Goal: Task Accomplishment & Management: Manage account settings

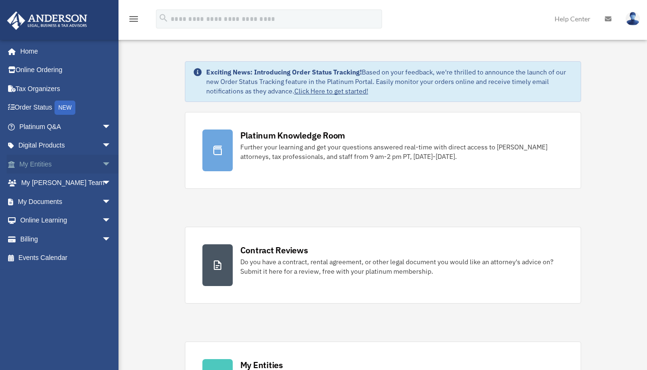
click at [66, 166] on link "My Entities arrow_drop_down" at bounding box center [66, 164] width 119 height 19
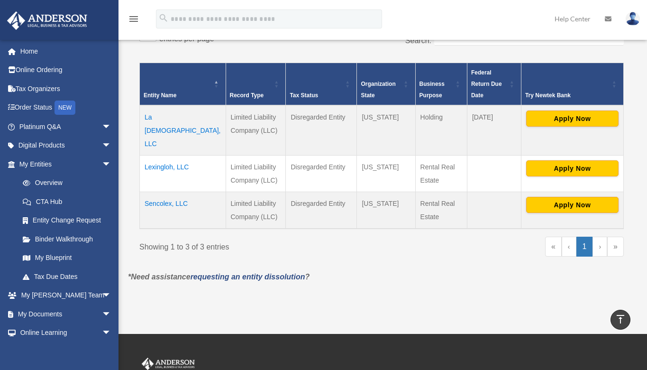
scroll to position [171, 0]
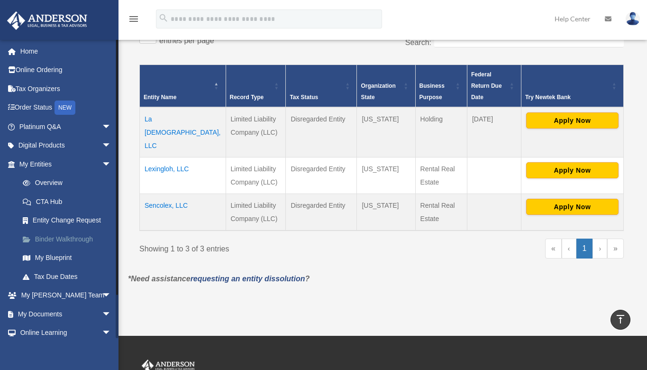
click at [61, 236] on link "Binder Walkthrough" at bounding box center [69, 239] width 112 height 19
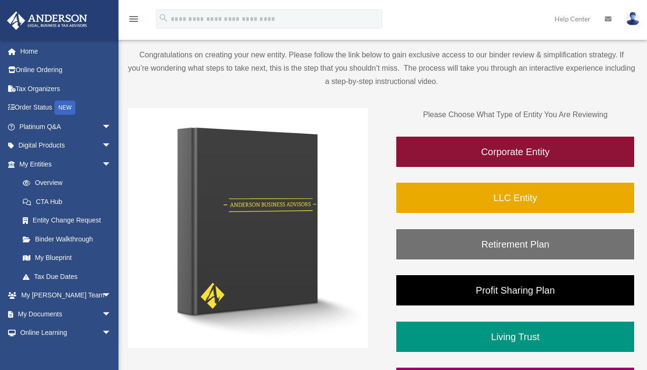
scroll to position [167, 0]
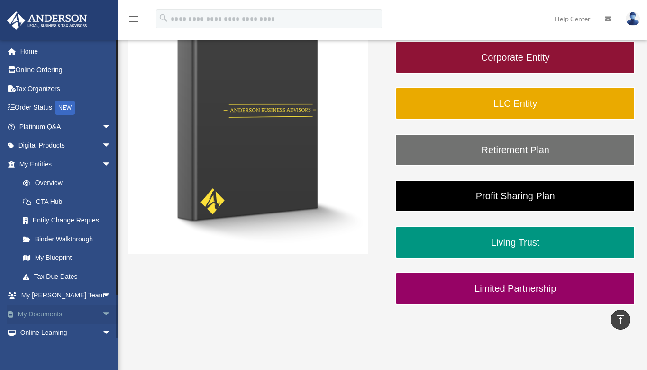
click at [44, 310] on link "My Documents arrow_drop_down" at bounding box center [66, 313] width 119 height 19
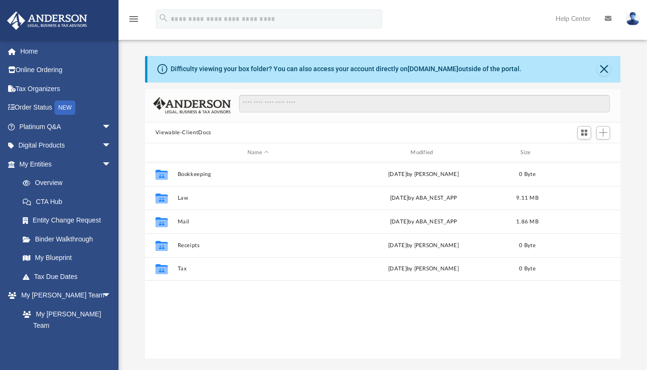
scroll to position [208, 469]
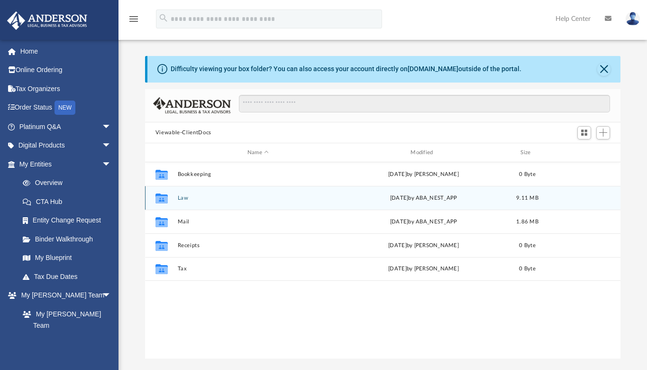
click at [189, 197] on button "Law" at bounding box center [257, 198] width 161 height 6
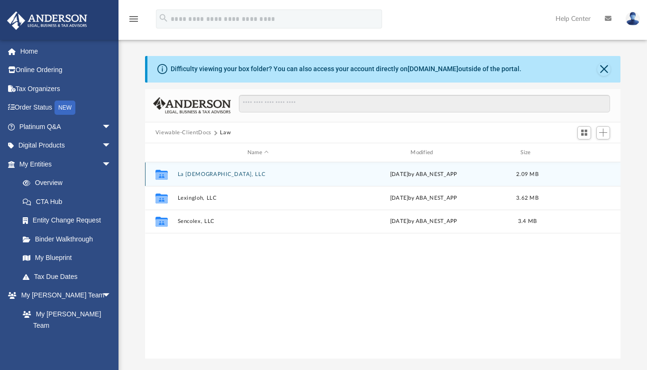
click at [205, 177] on div "Collaborated Folder La Tora, LLC Mon Jun 2 2025 by ABA_NEST_APP 2.09 MB" at bounding box center [383, 174] width 476 height 24
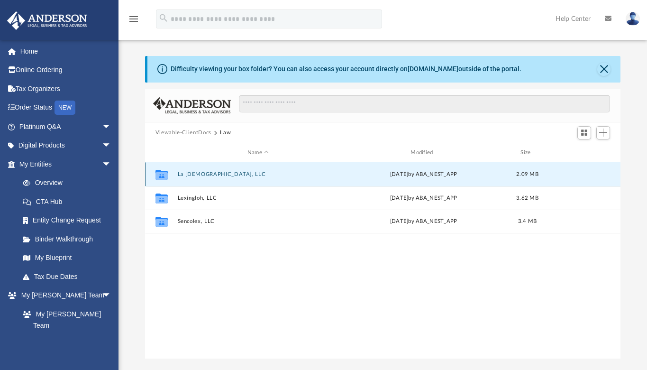
click at [204, 175] on button "La [DEMOGRAPHIC_DATA], LLC" at bounding box center [257, 174] width 161 height 6
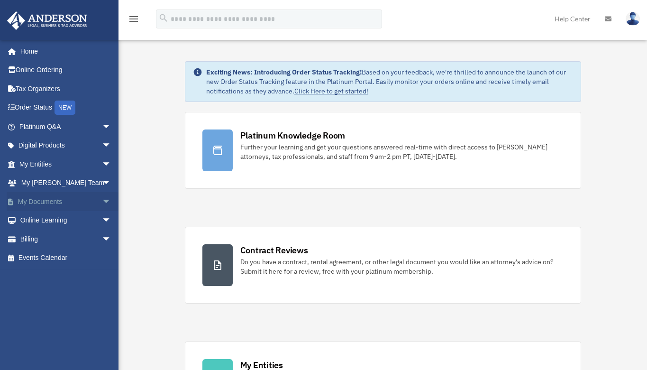
click at [83, 198] on link "My Documents arrow_drop_down" at bounding box center [66, 201] width 119 height 19
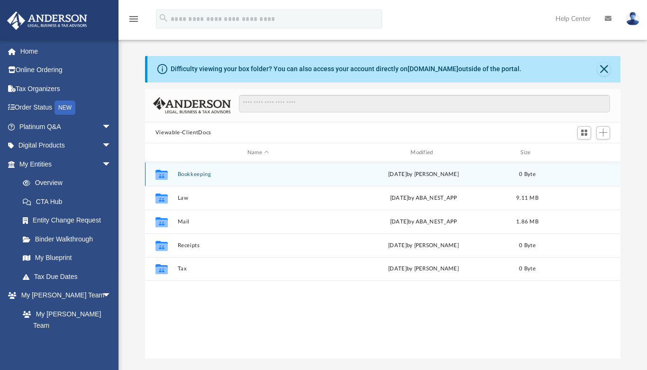
scroll to position [208, 469]
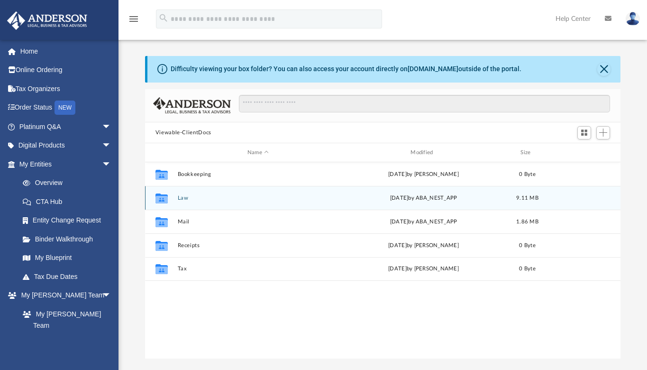
click at [186, 198] on button "Law" at bounding box center [257, 198] width 161 height 6
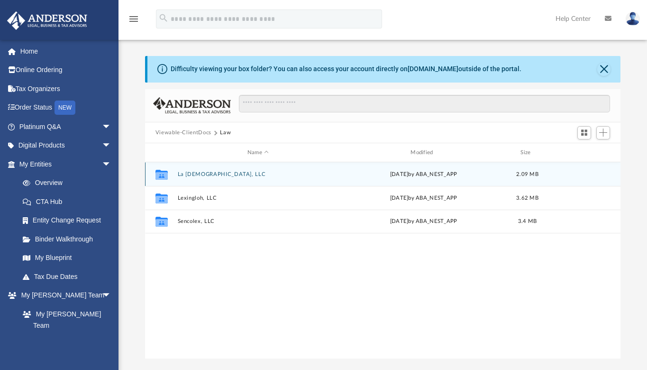
click at [202, 175] on button "La Tora, LLC" at bounding box center [257, 174] width 161 height 6
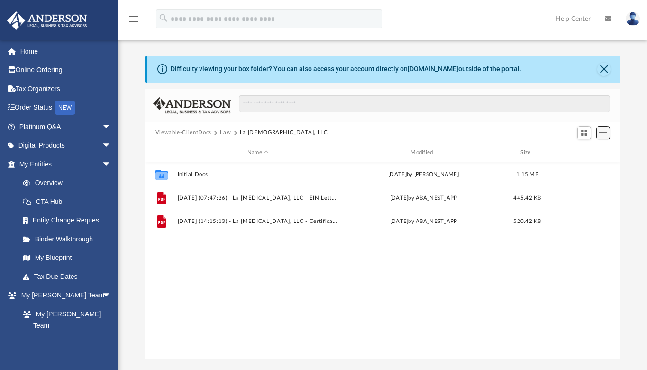
click at [609, 133] on button "Add" at bounding box center [604, 132] width 14 height 13
click at [578, 151] on li "Upload" at bounding box center [590, 152] width 30 height 10
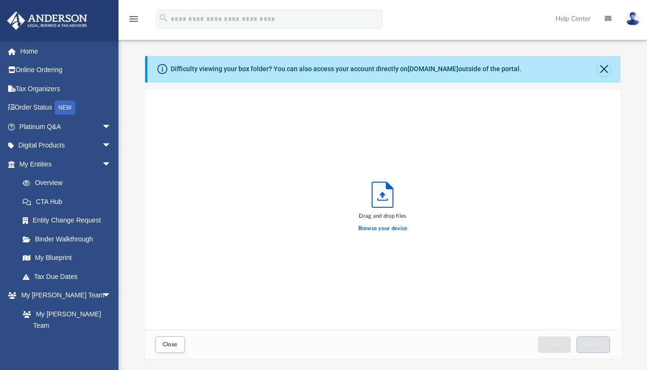
scroll to position [233, 469]
click at [377, 230] on label "Browse your device" at bounding box center [383, 228] width 49 height 9
click at [0, 0] on input "Browse your device" at bounding box center [0, 0] width 0 height 0
click at [603, 71] on button "Close" at bounding box center [604, 69] width 13 height 13
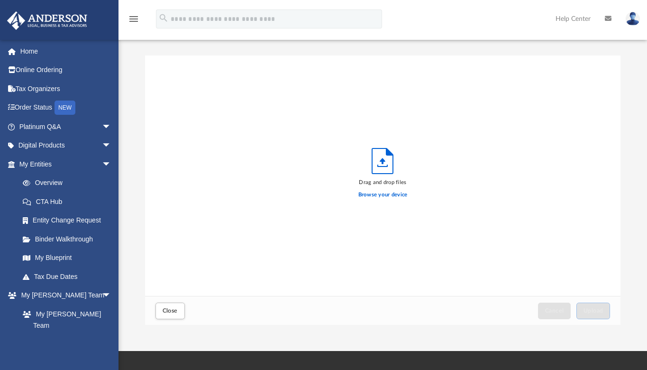
scroll to position [0, 0]
click at [173, 316] on button "Close" at bounding box center [170, 311] width 29 height 17
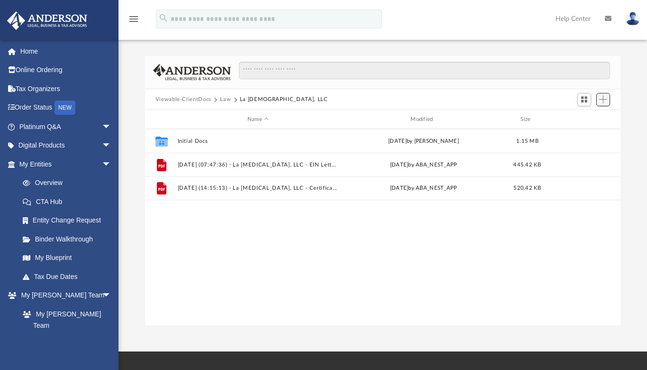
click at [606, 96] on span "Add" at bounding box center [603, 99] width 8 height 8
click at [578, 118] on li "Upload" at bounding box center [590, 118] width 30 height 10
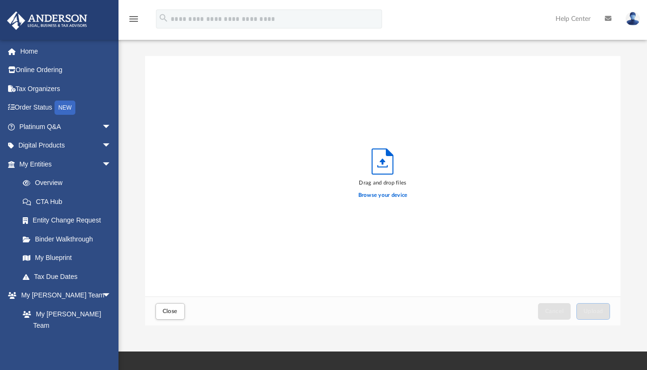
scroll to position [233, 469]
click at [371, 195] on label "Browse your device" at bounding box center [383, 195] width 49 height 9
click at [0, 0] on input "Browse your device" at bounding box center [0, 0] width 0 height 0
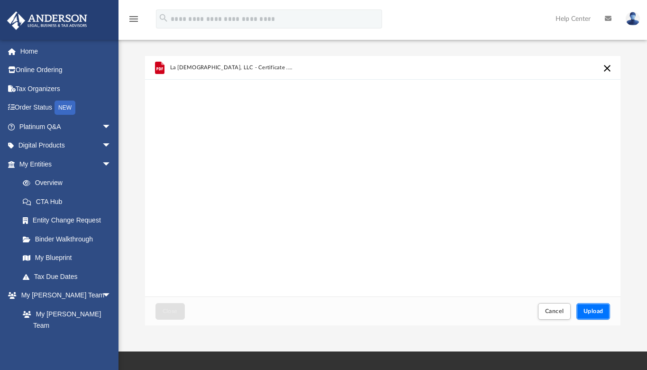
click at [599, 314] on span "Upload" at bounding box center [594, 311] width 20 height 6
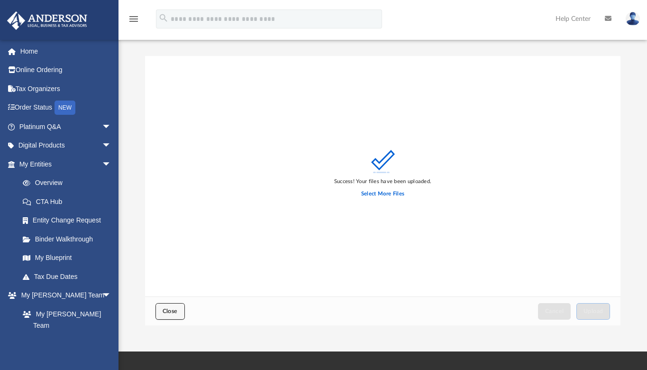
click at [179, 310] on button "Close" at bounding box center [170, 311] width 29 height 17
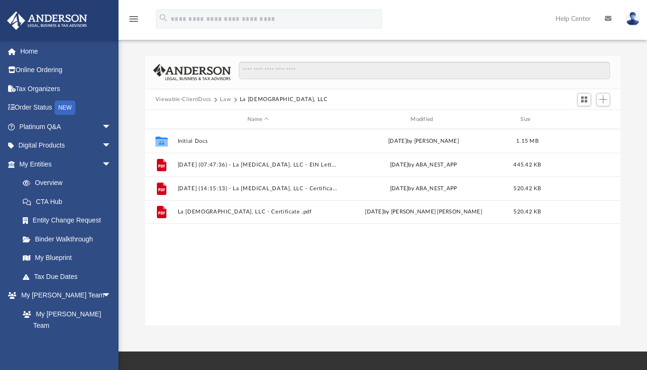
click at [180, 312] on div "Collaborated Folder Initial Docs Wed May 14 2025 by Zoe Doyle 1.15 MB File 2025…" at bounding box center [383, 227] width 476 height 197
click at [226, 100] on button "Law" at bounding box center [225, 99] width 11 height 9
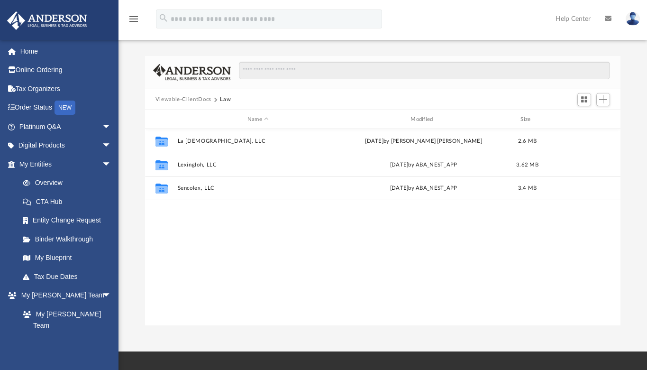
click at [226, 100] on button "Law" at bounding box center [225, 99] width 11 height 9
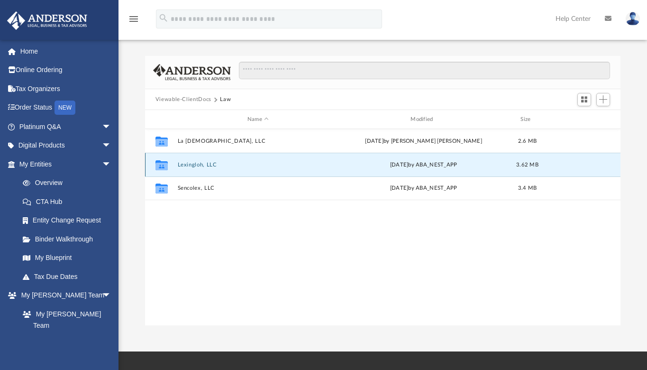
click at [187, 166] on button "Lexingloh, LLC" at bounding box center [257, 165] width 161 height 6
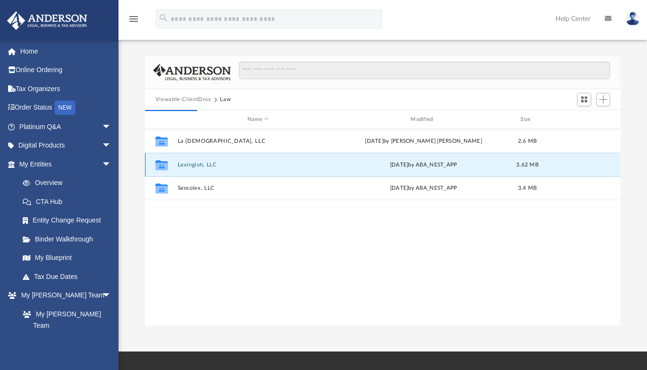
click at [187, 166] on button "Lexingloh, LLC" at bounding box center [257, 165] width 161 height 6
click at [159, 165] on icon "grid" at bounding box center [162, 167] width 12 height 8
click at [158, 165] on icon "grid" at bounding box center [162, 167] width 12 height 8
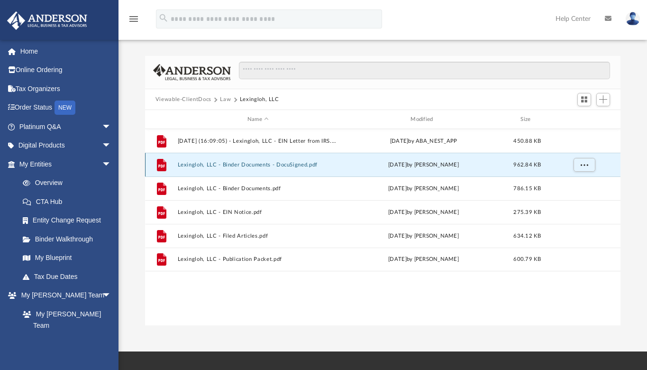
click at [256, 165] on button "Lexingloh, LLC - Binder Documents - DocuSigned.pdf" at bounding box center [257, 165] width 161 height 6
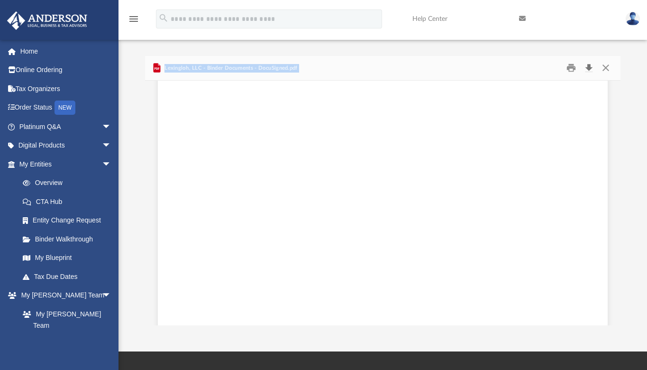
scroll to position [6939, 0]
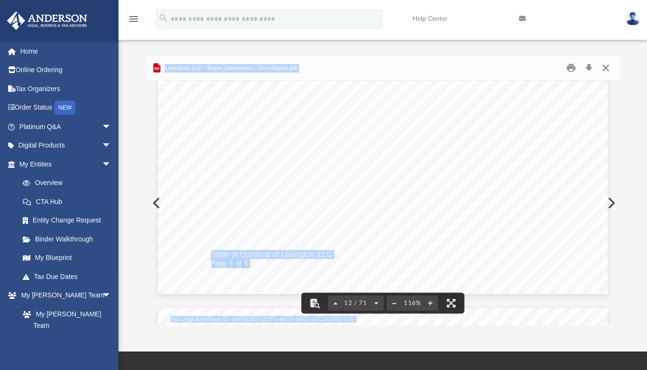
click at [603, 72] on button "Close" at bounding box center [606, 68] width 17 height 15
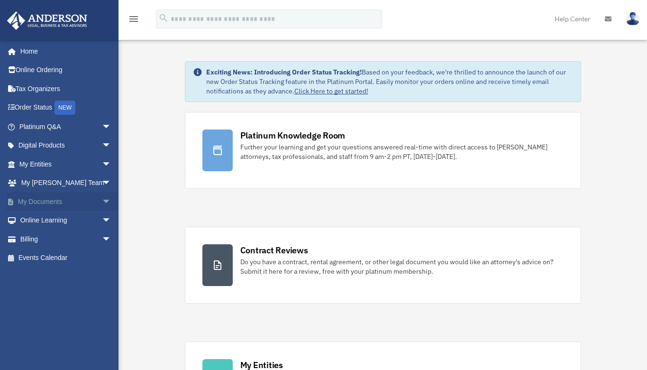
click at [57, 200] on link "My Documents arrow_drop_down" at bounding box center [66, 201] width 119 height 19
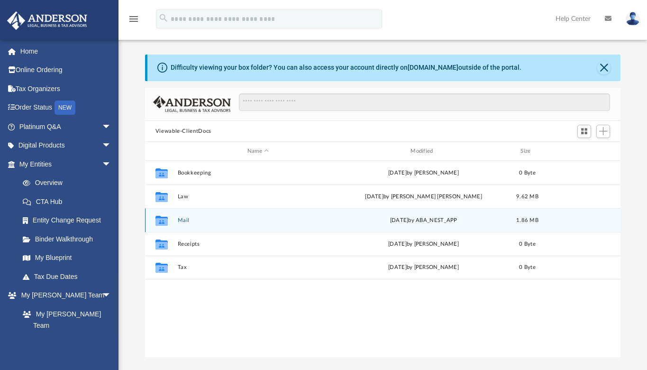
scroll to position [2, 0]
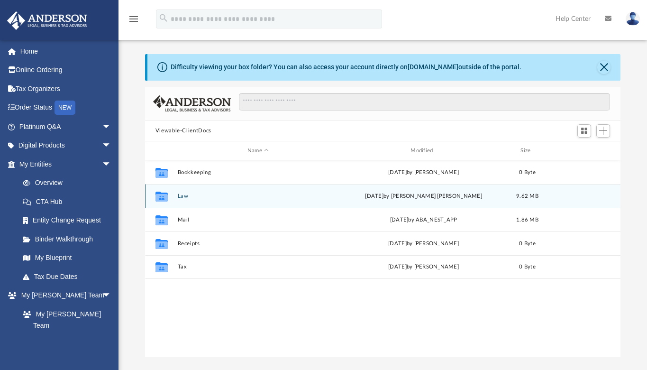
click at [184, 193] on button "Law" at bounding box center [257, 196] width 161 height 6
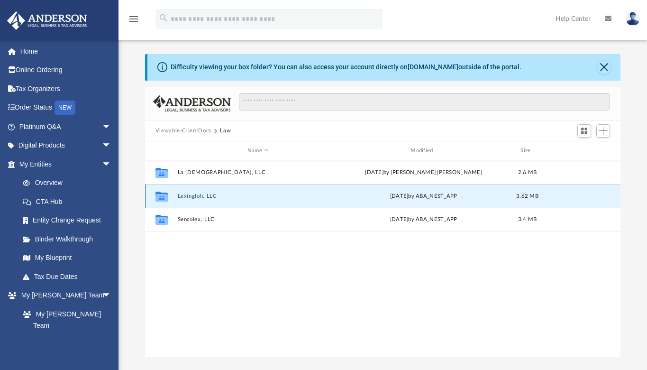
click at [184, 193] on button "Lexingloh, LLC" at bounding box center [257, 196] width 161 height 6
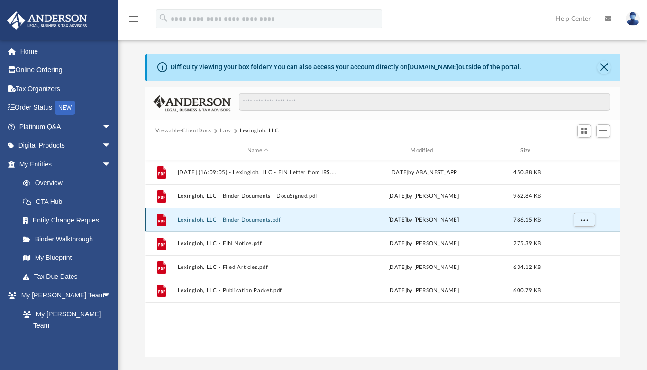
click at [189, 221] on button "Lexingloh, LLC - Binder Documents.pdf" at bounding box center [257, 220] width 161 height 6
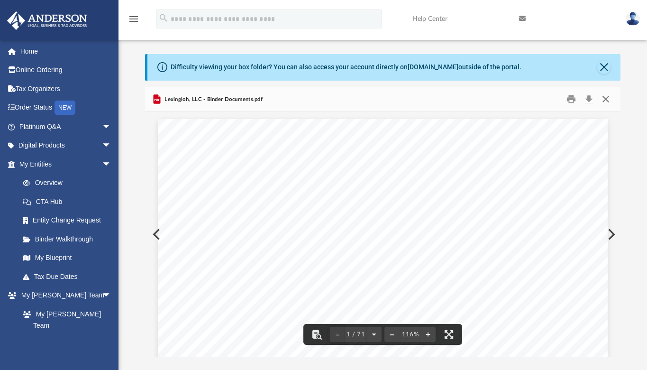
click at [609, 101] on button "Close" at bounding box center [606, 99] width 17 height 15
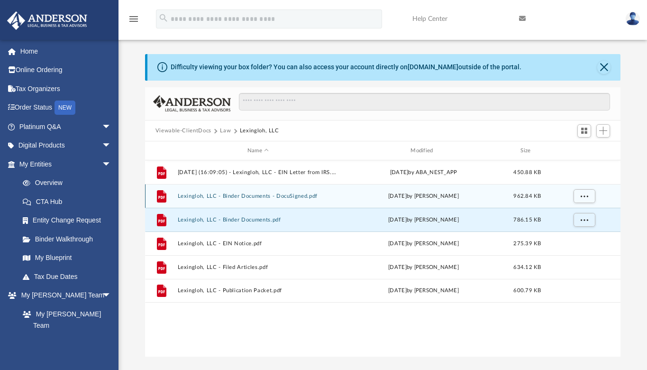
click at [256, 193] on button "Lexingloh, LLC - Binder Documents - DocuSigned.pdf" at bounding box center [257, 196] width 161 height 6
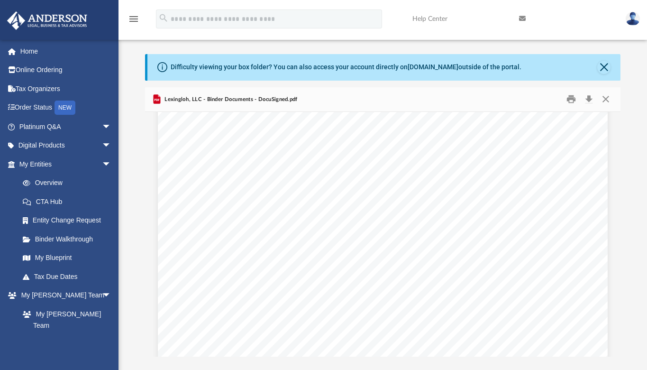
scroll to position [31087, 0]
